Goal: Task Accomplishment & Management: Complete application form

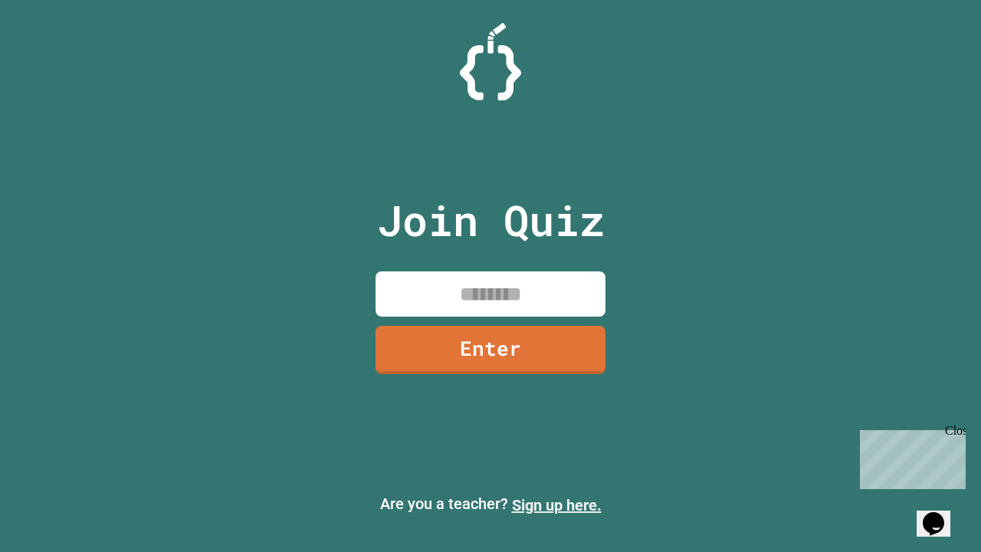
click at [557, 505] on link "Sign up here." at bounding box center [557, 505] width 90 height 18
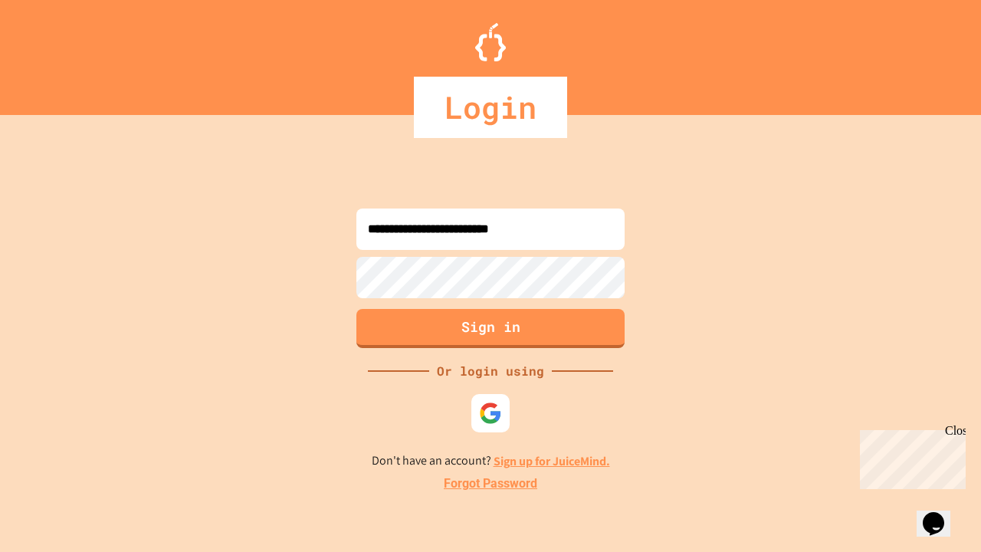
type input "**********"
